Goal: Task Accomplishment & Management: Use online tool/utility

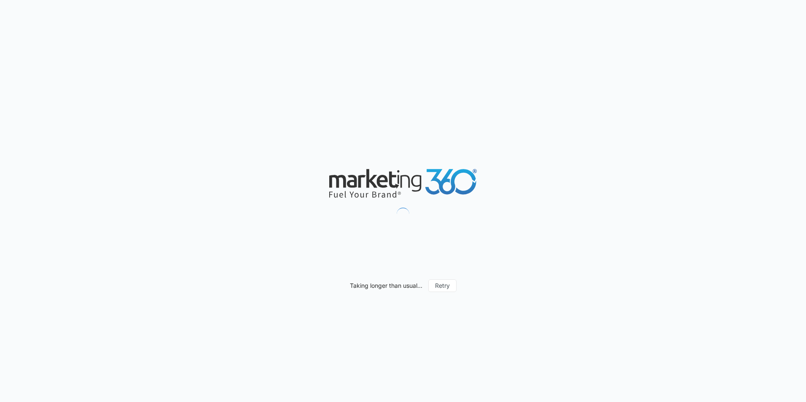
click at [389, 370] on div "Taking longer than usual... Retry" at bounding box center [403, 201] width 806 height 402
drag, startPoint x: 389, startPoint y: 370, endPoint x: 364, endPoint y: 333, distance: 44.1
click at [364, 333] on div "Taking longer than usual... Retry" at bounding box center [403, 201] width 806 height 402
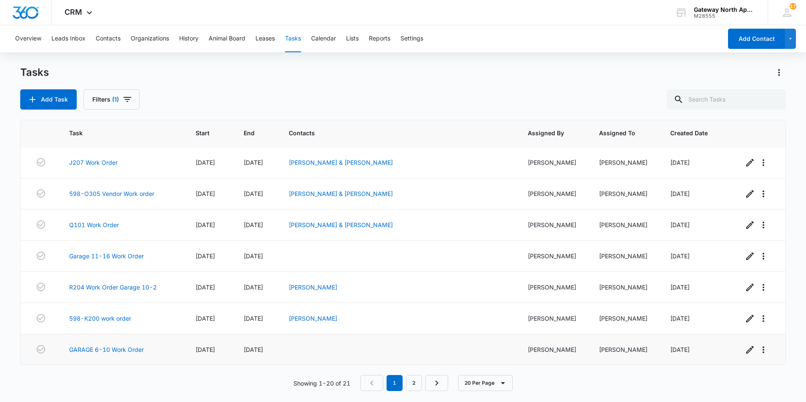
scroll to position [405, 0]
click at [106, 348] on link "GARAGE 6-10 Work Order" at bounding box center [106, 349] width 75 height 9
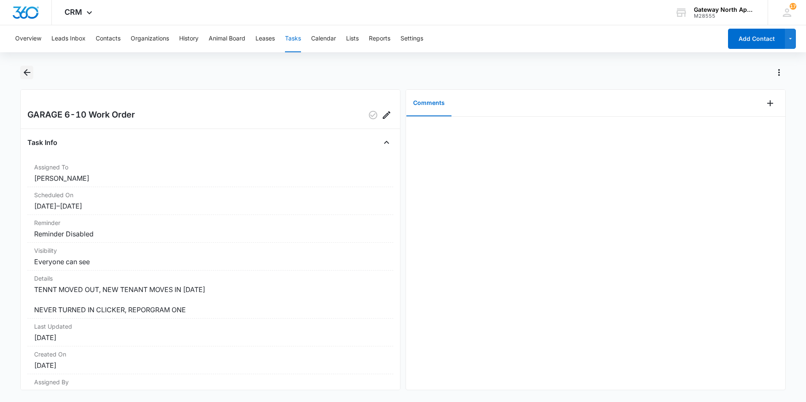
click at [22, 75] on icon "Back" at bounding box center [27, 72] width 10 height 10
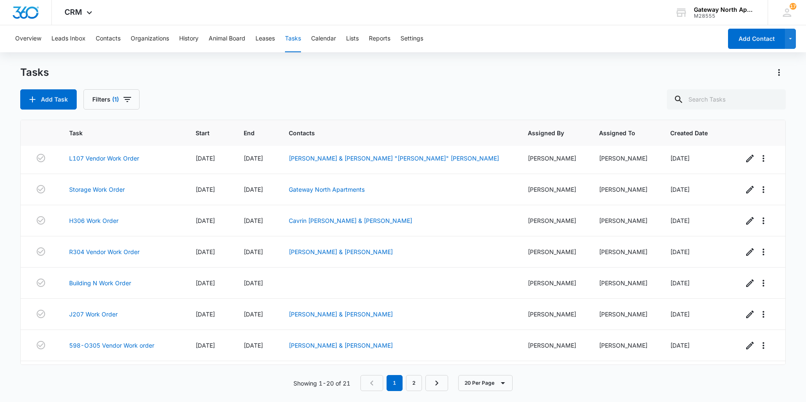
scroll to position [405, 0]
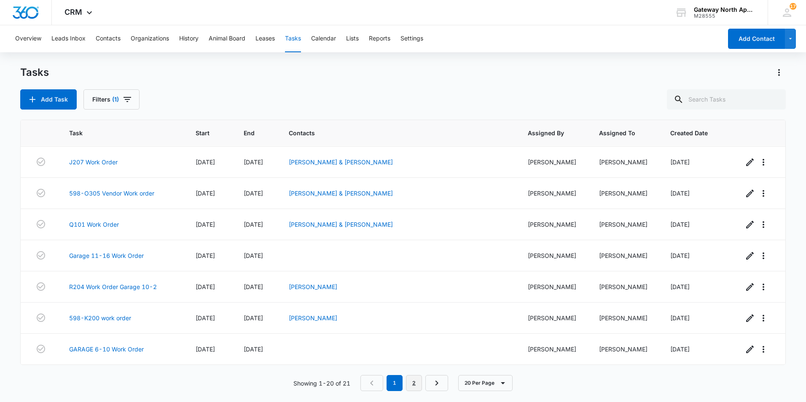
click at [414, 384] on link "2" at bounding box center [414, 383] width 16 height 16
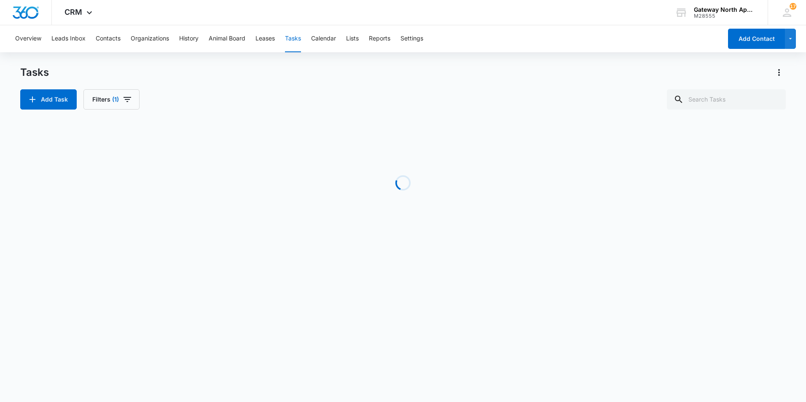
scroll to position [0, 0]
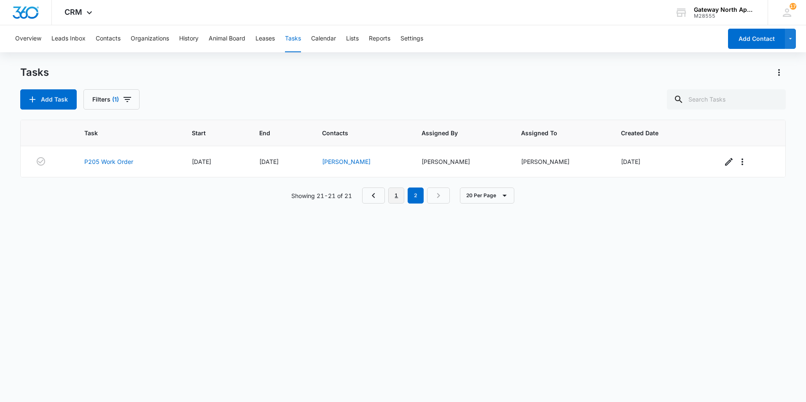
click at [394, 198] on link "1" at bounding box center [396, 196] width 16 height 16
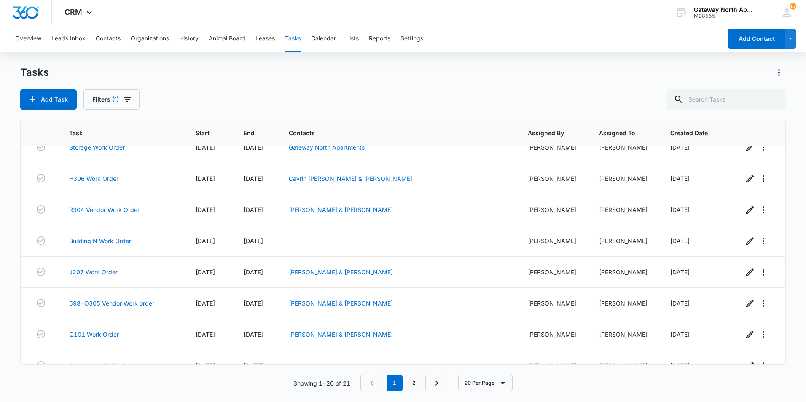
scroll to position [405, 0]
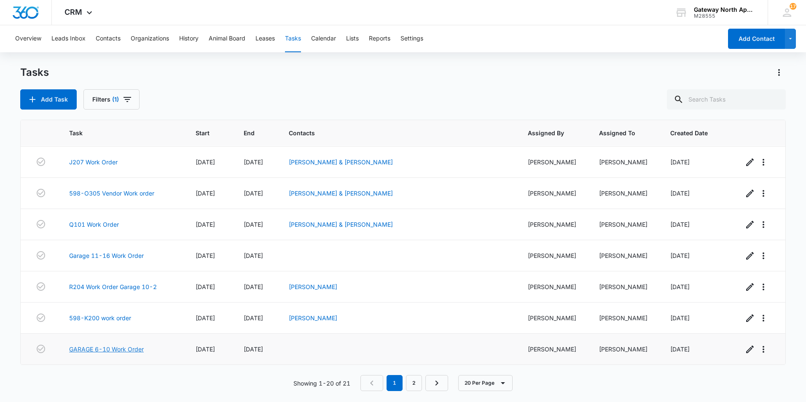
click at [138, 348] on link "GARAGE 6-10 Work Order" at bounding box center [106, 349] width 75 height 9
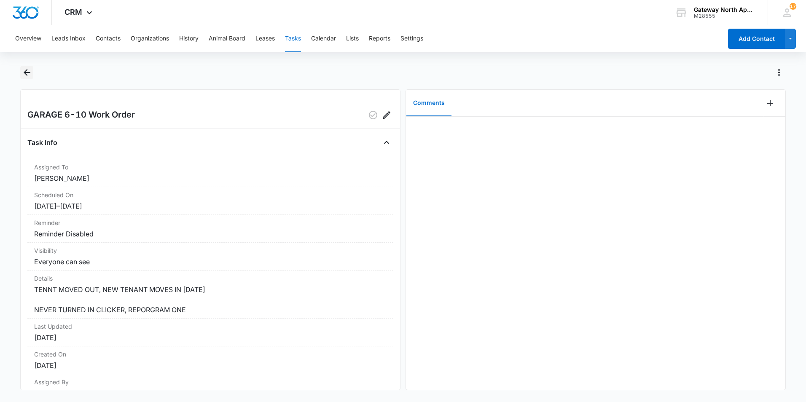
click at [25, 70] on icon "Back" at bounding box center [27, 72] width 10 height 10
